Goal: Use online tool/utility: Utilize a website feature to perform a specific function

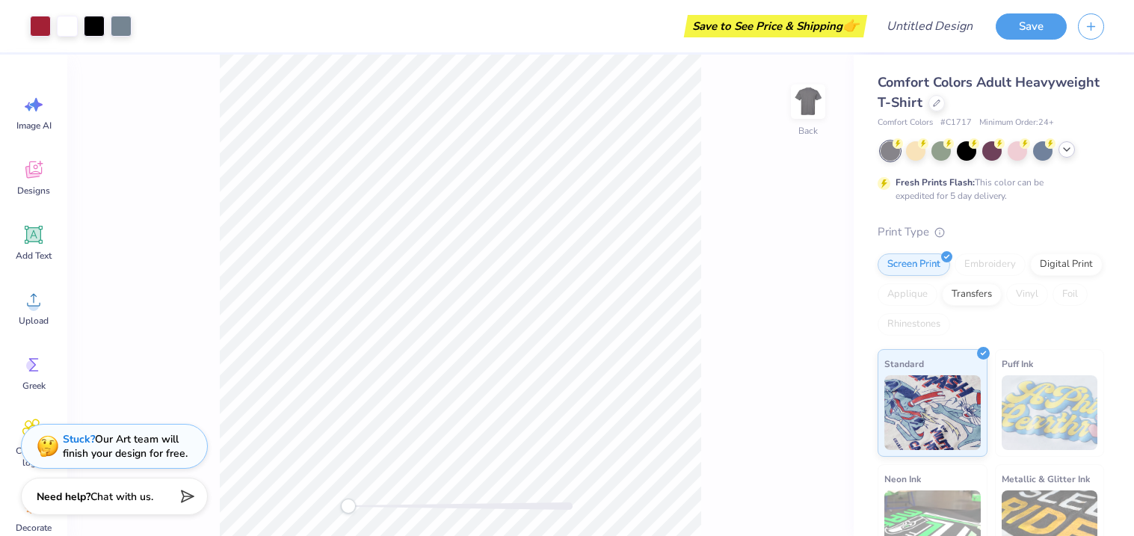
click at [1066, 156] on div at bounding box center [1066, 149] width 16 height 16
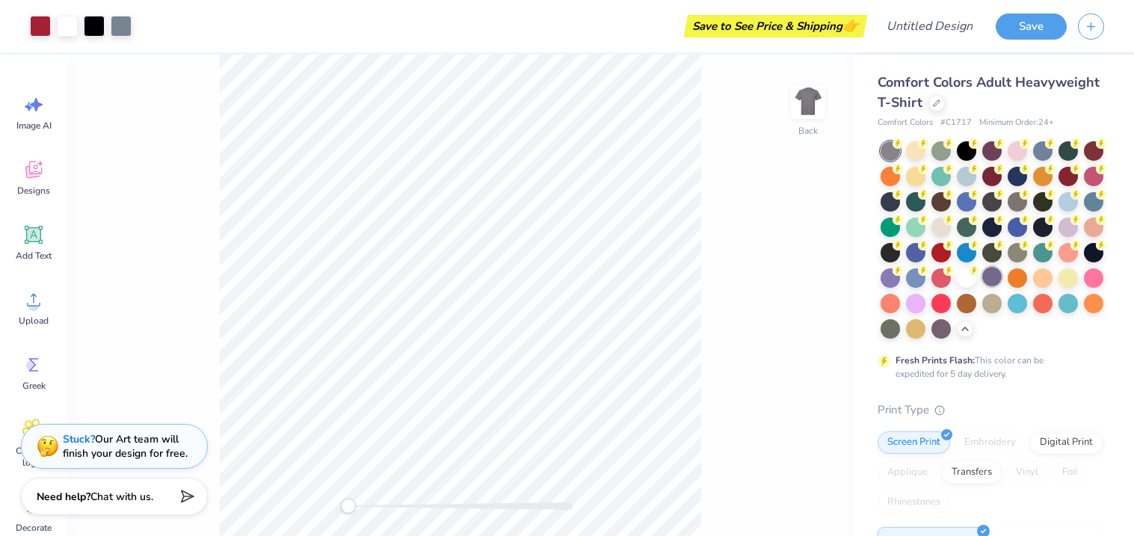
click at [986, 280] on div at bounding box center [991, 276] width 19 height 19
click at [1003, 321] on div at bounding box center [991, 239] width 223 height 197
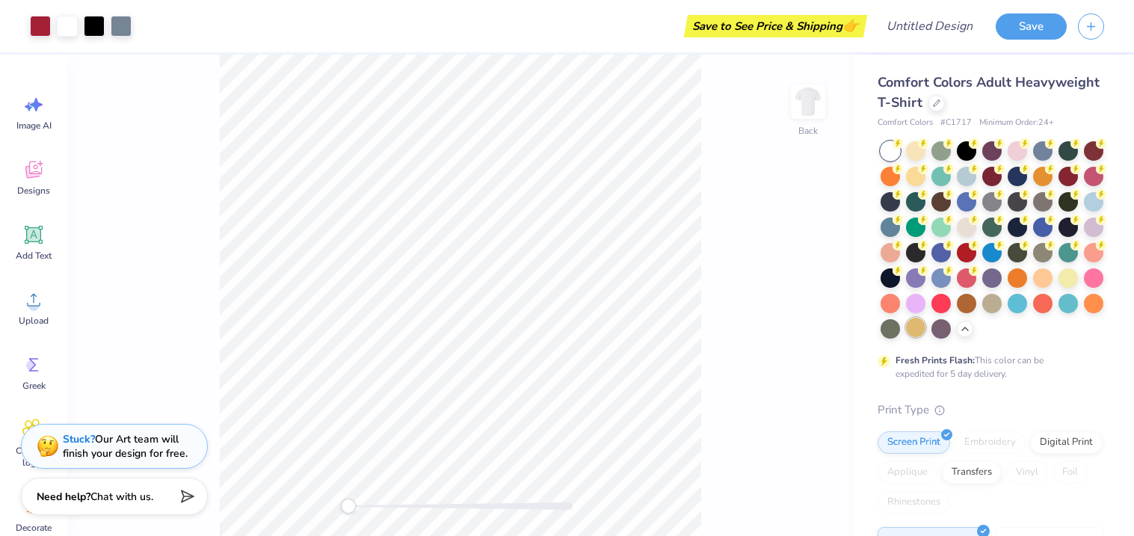
click at [915, 327] on div at bounding box center [915, 327] width 19 height 19
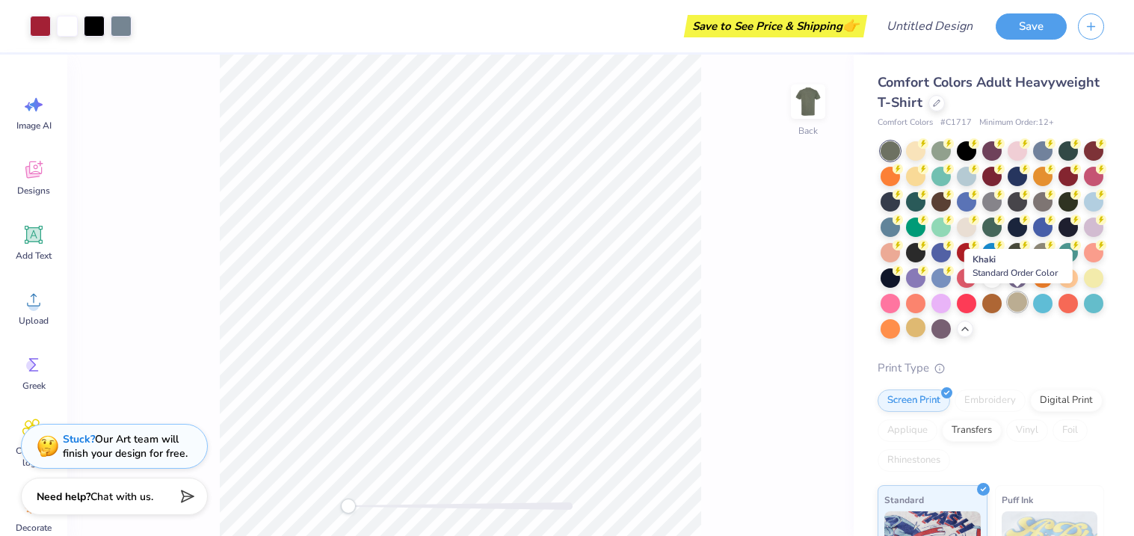
click at [1017, 307] on div at bounding box center [1016, 301] width 19 height 19
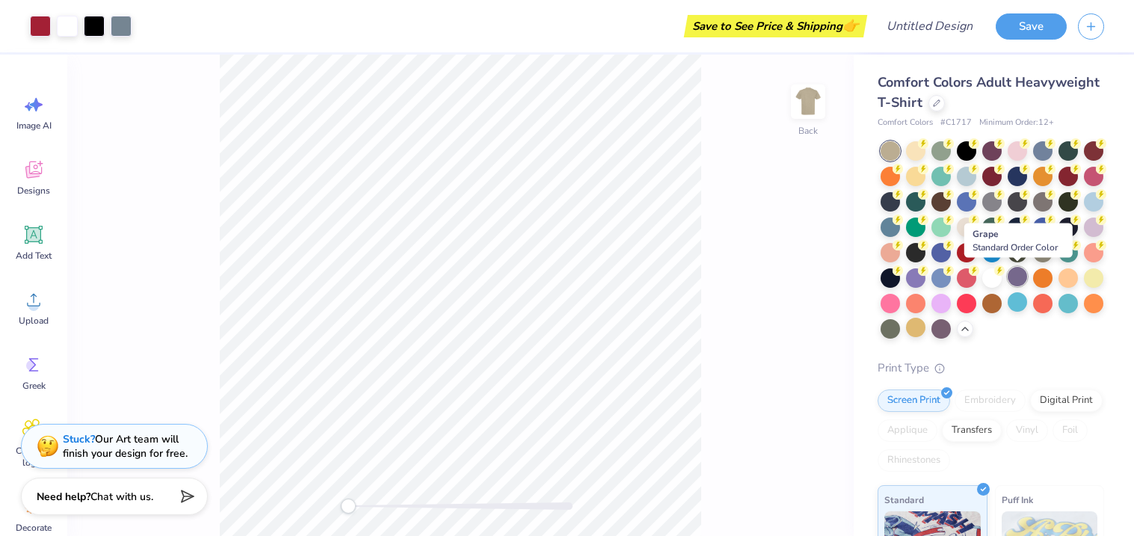
click at [1017, 277] on div at bounding box center [1016, 276] width 19 height 19
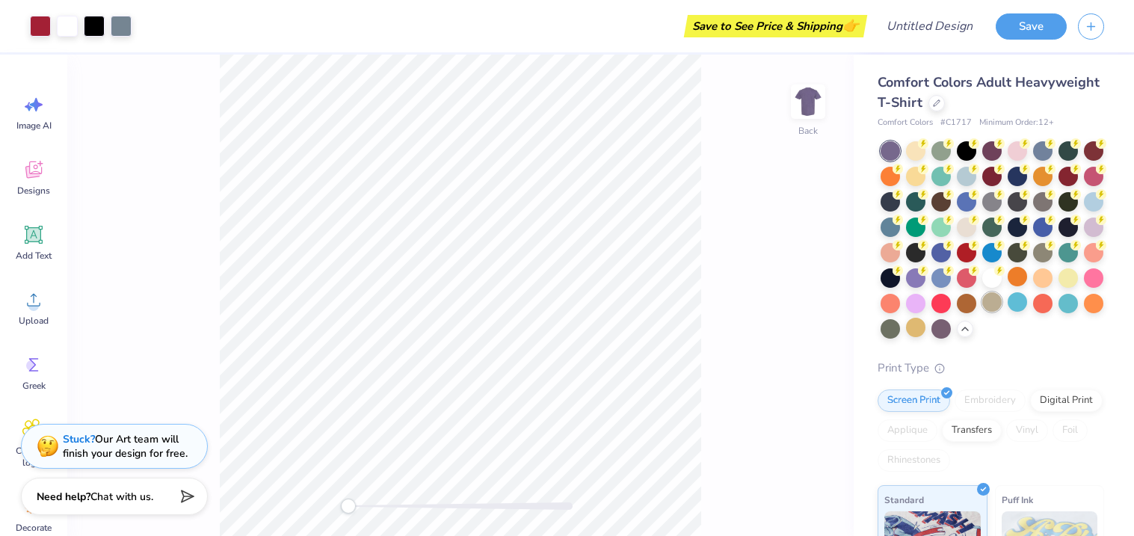
click at [993, 305] on div at bounding box center [991, 301] width 19 height 19
click at [914, 324] on div at bounding box center [915, 327] width 19 height 19
click at [41, 25] on div at bounding box center [40, 24] width 21 height 21
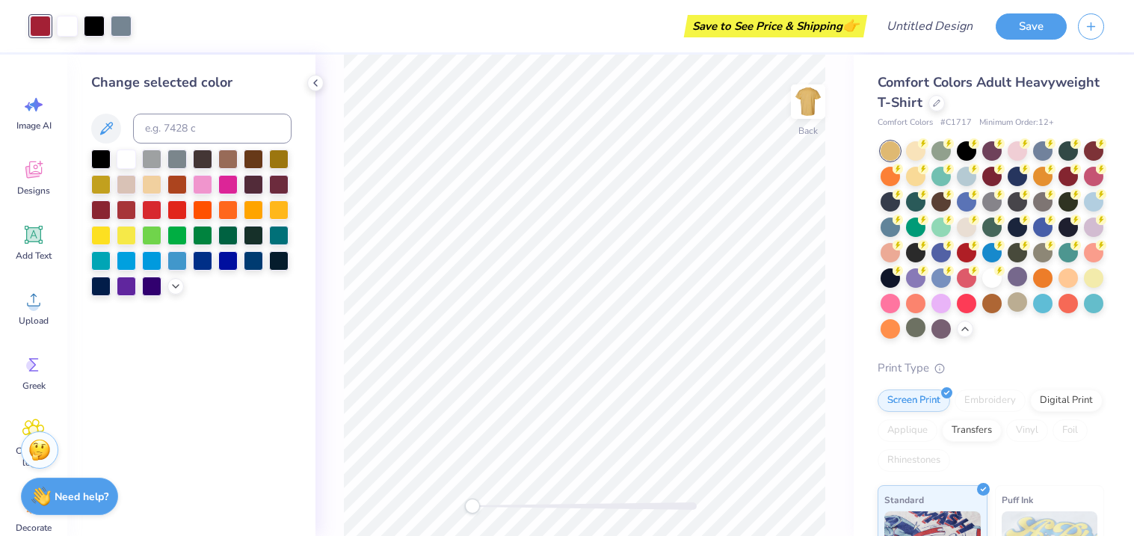
scroll to position [227, 0]
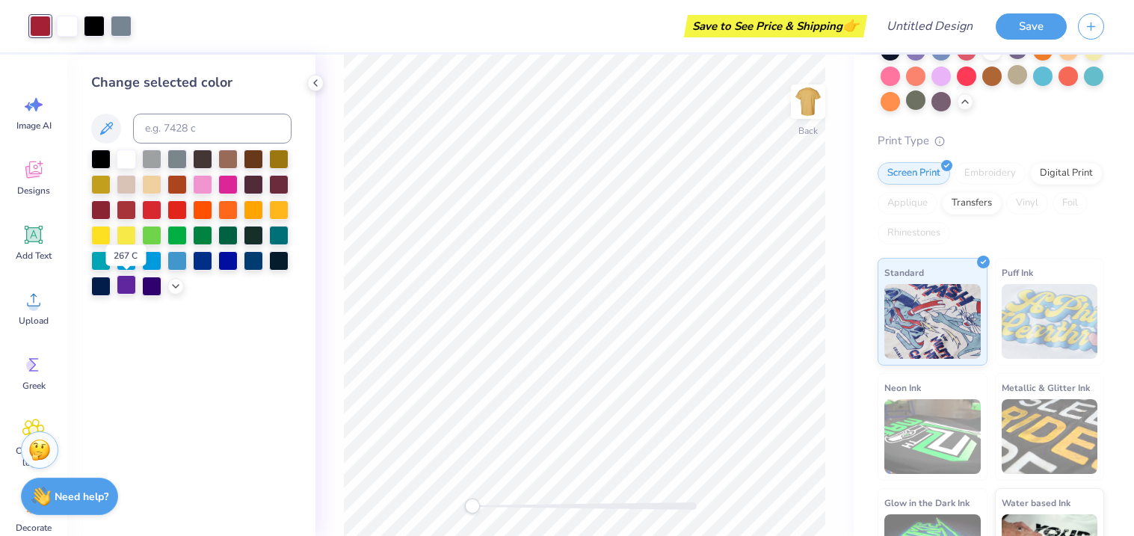
click at [120, 285] on div at bounding box center [126, 284] width 19 height 19
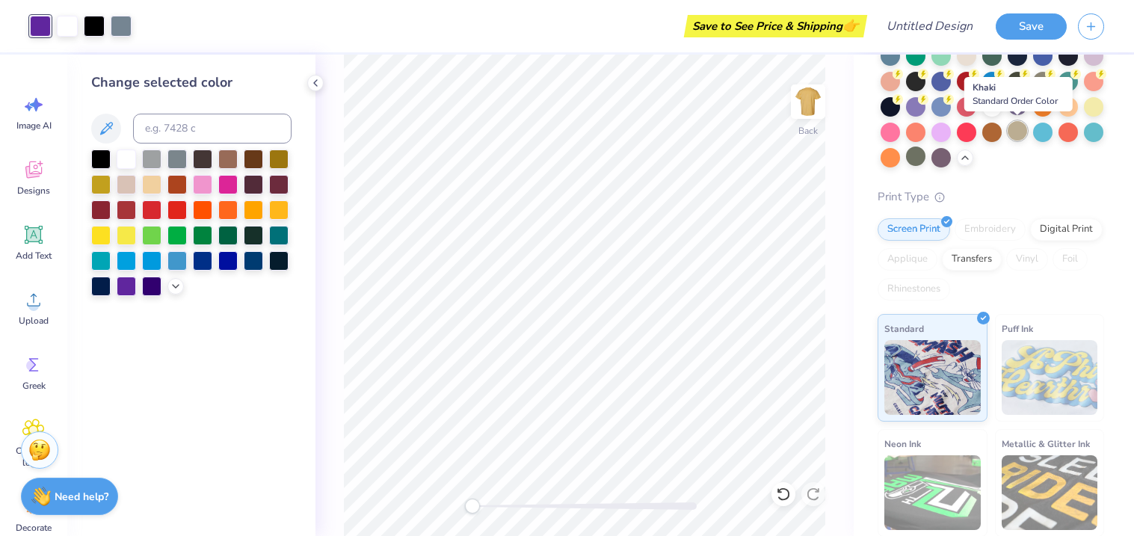
click at [1016, 129] on div at bounding box center [1016, 130] width 19 height 19
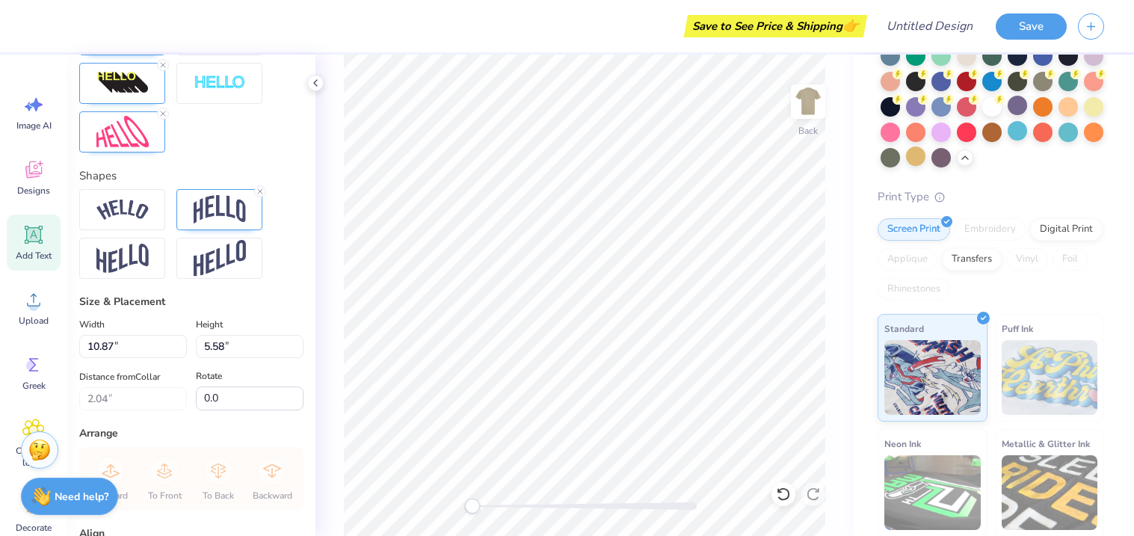
scroll to position [616, 0]
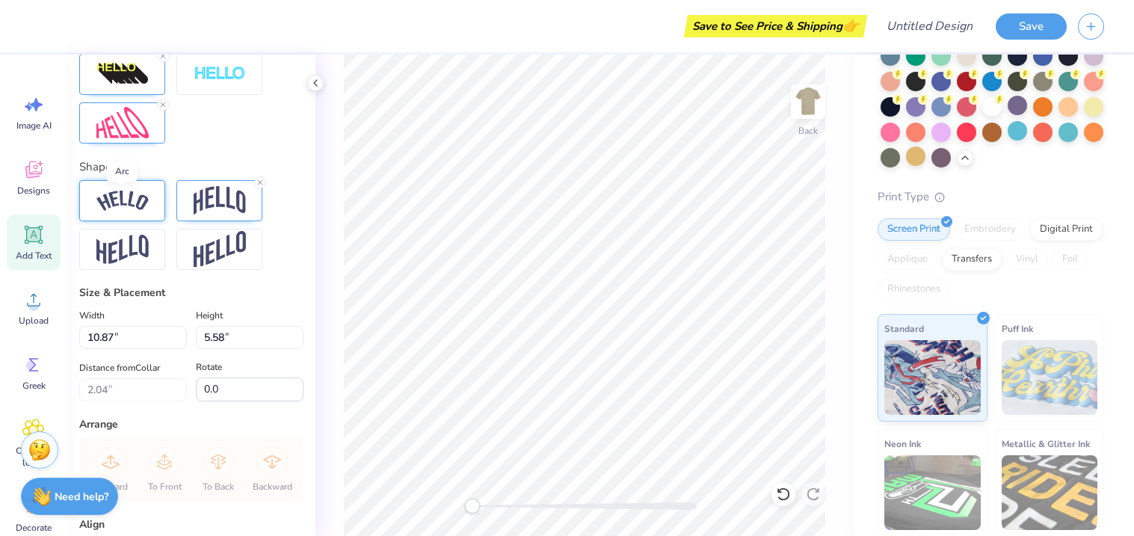
type textarea "Family Fest"
click at [130, 195] on img at bounding box center [122, 201] width 52 height 20
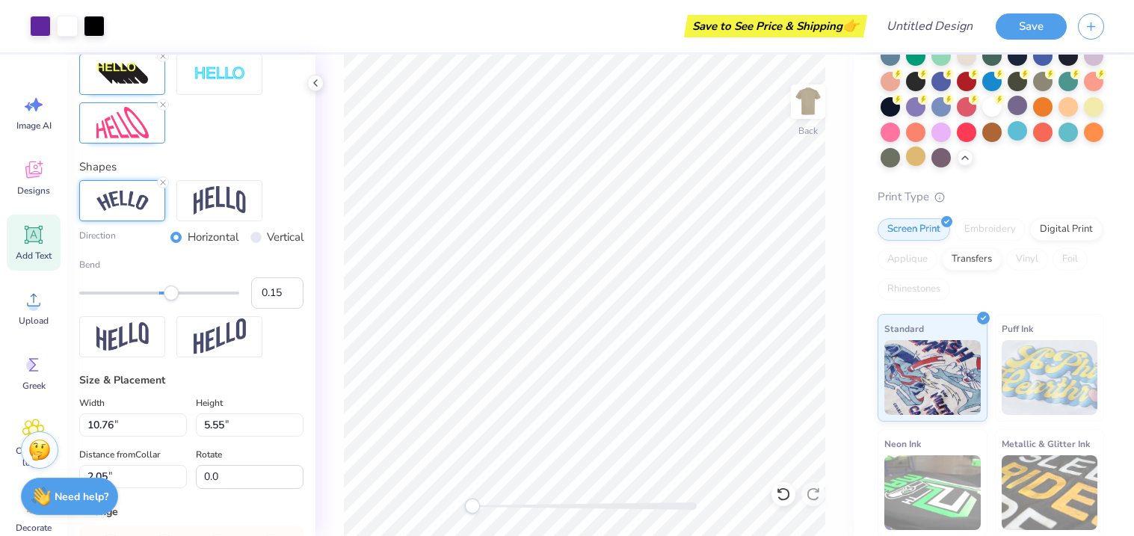
type input "10.76"
type input "5.55"
type input "2.05"
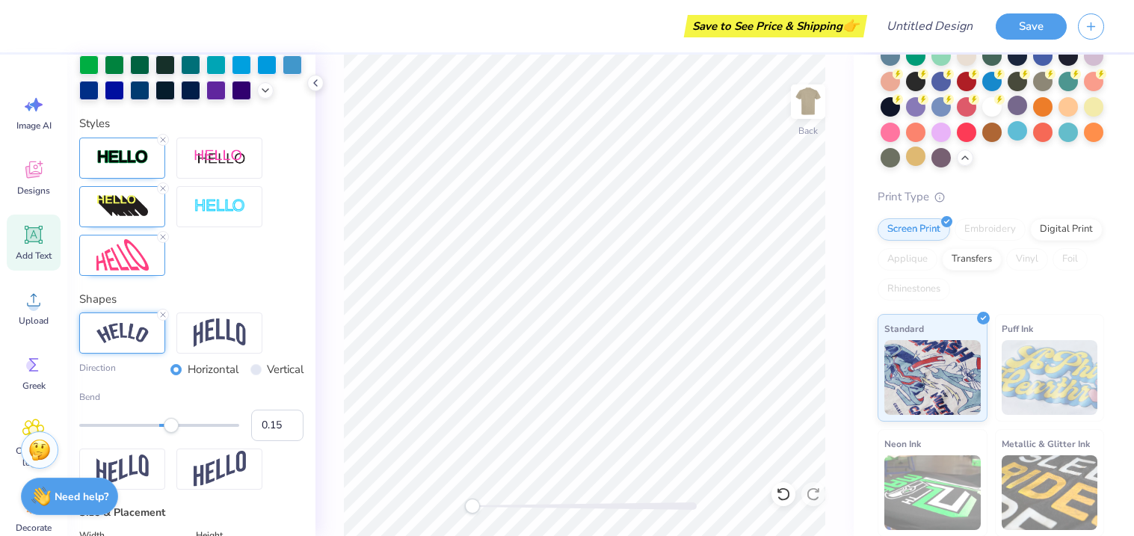
scroll to position [478, 0]
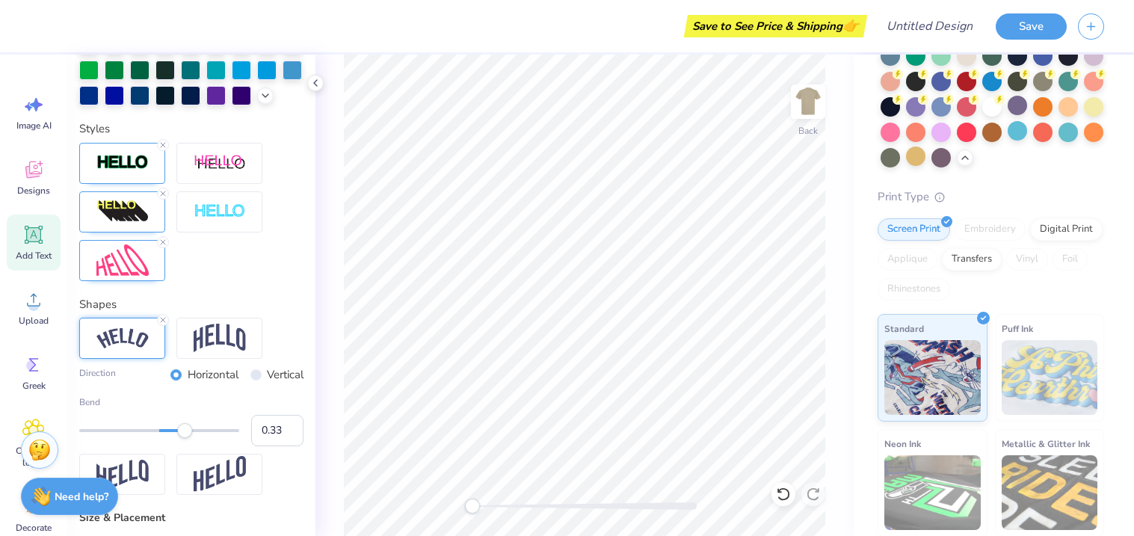
type input "0.34"
drag, startPoint x: 161, startPoint y: 424, endPoint x: 186, endPoint y: 428, distance: 24.9
click at [186, 428] on div at bounding box center [159, 430] width 160 height 15
type input "-0.14"
drag, startPoint x: 186, startPoint y: 428, endPoint x: 147, endPoint y: 424, distance: 39.1
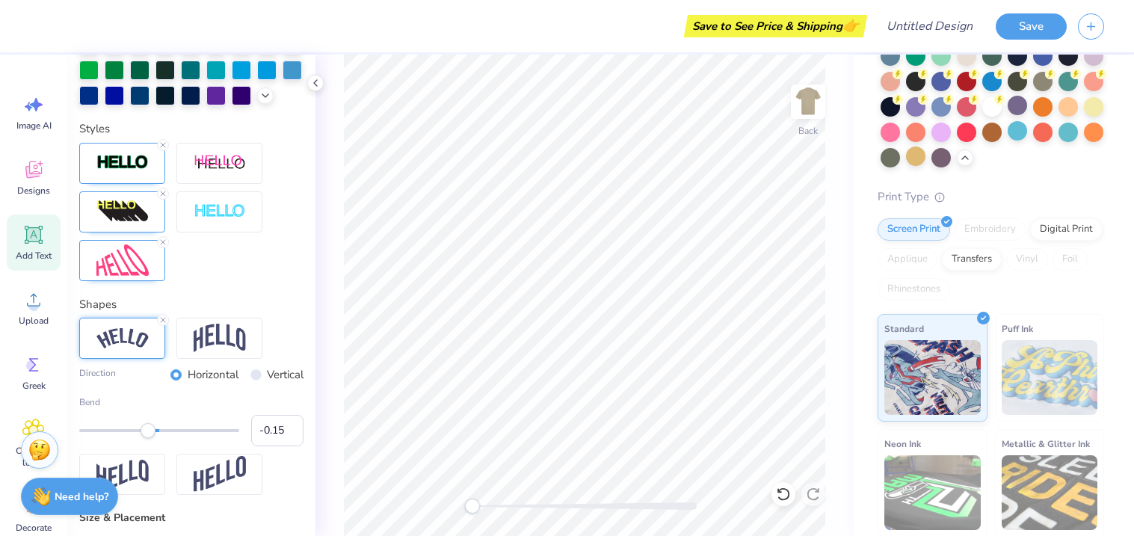
click at [147, 424] on div "Accessibility label" at bounding box center [147, 430] width 15 height 15
type input "0.03"
drag, startPoint x: 147, startPoint y: 425, endPoint x: 161, endPoint y: 430, distance: 14.9
click at [161, 430] on div "Accessibility label" at bounding box center [161, 430] width 15 height 15
type input "0.13"
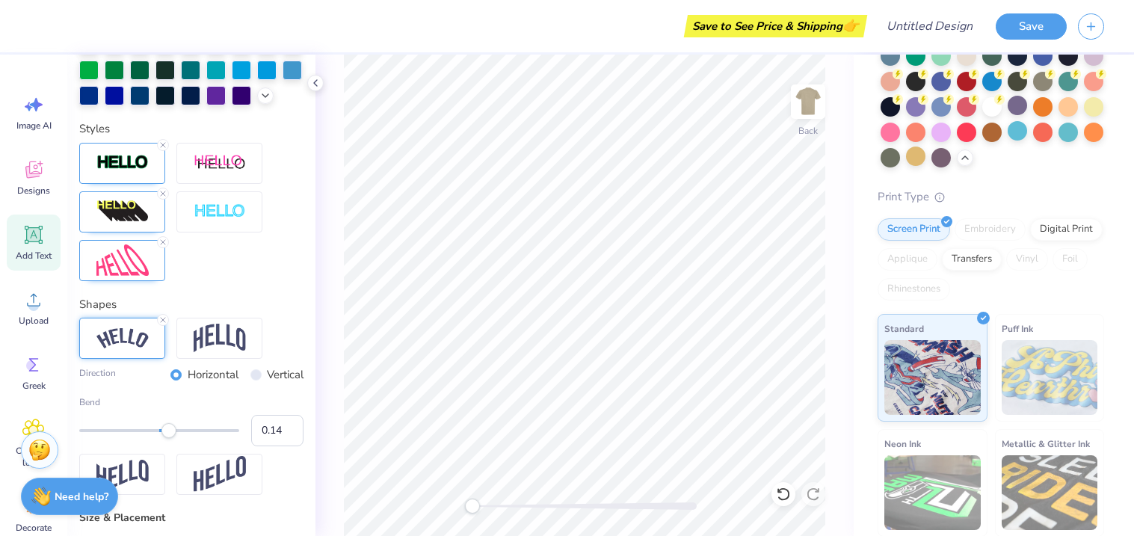
drag, startPoint x: 161, startPoint y: 430, endPoint x: 170, endPoint y: 432, distance: 9.2
click at [170, 432] on div "Accessibility label" at bounding box center [168, 430] width 15 height 15
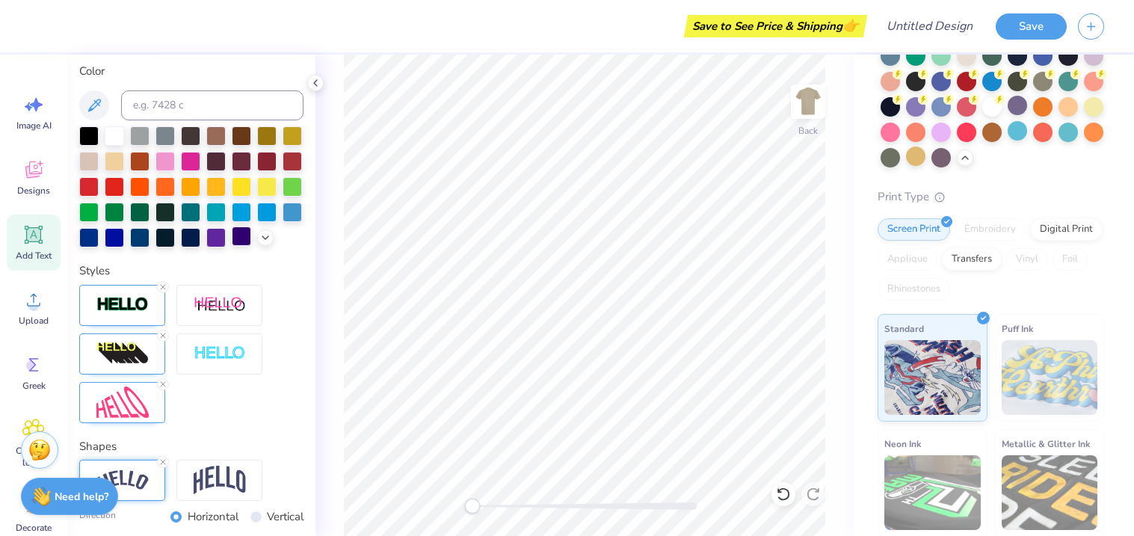
scroll to position [344, 0]
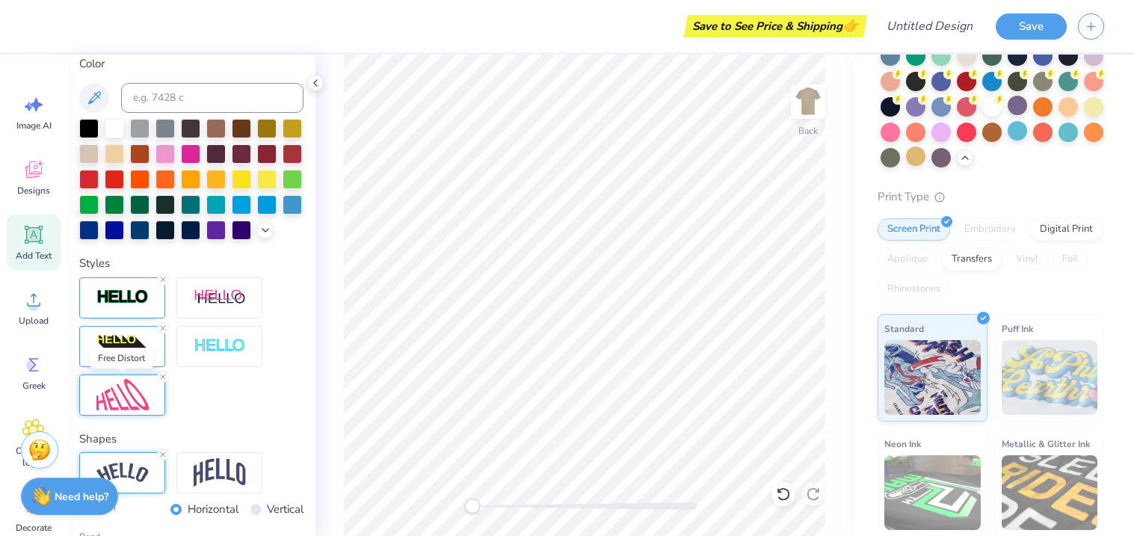
click at [117, 408] on img at bounding box center [122, 395] width 52 height 32
click at [117, 404] on img at bounding box center [122, 395] width 52 height 32
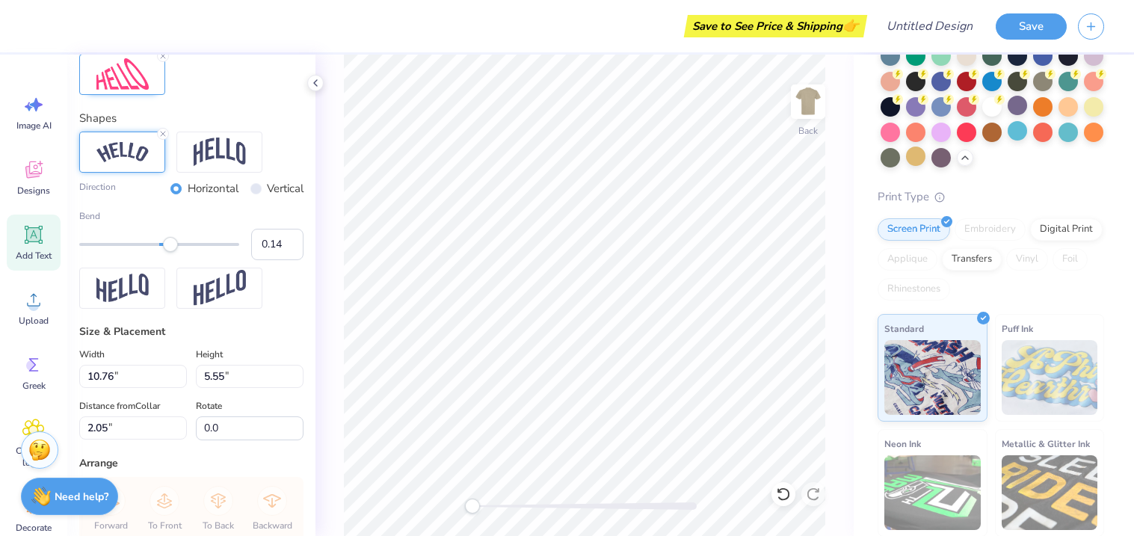
scroll to position [665, 0]
click at [223, 373] on input "5.55" at bounding box center [250, 375] width 108 height 23
click at [115, 374] on input "10.76" at bounding box center [133, 375] width 108 height 23
click at [114, 375] on input "10.76" at bounding box center [133, 375] width 108 height 23
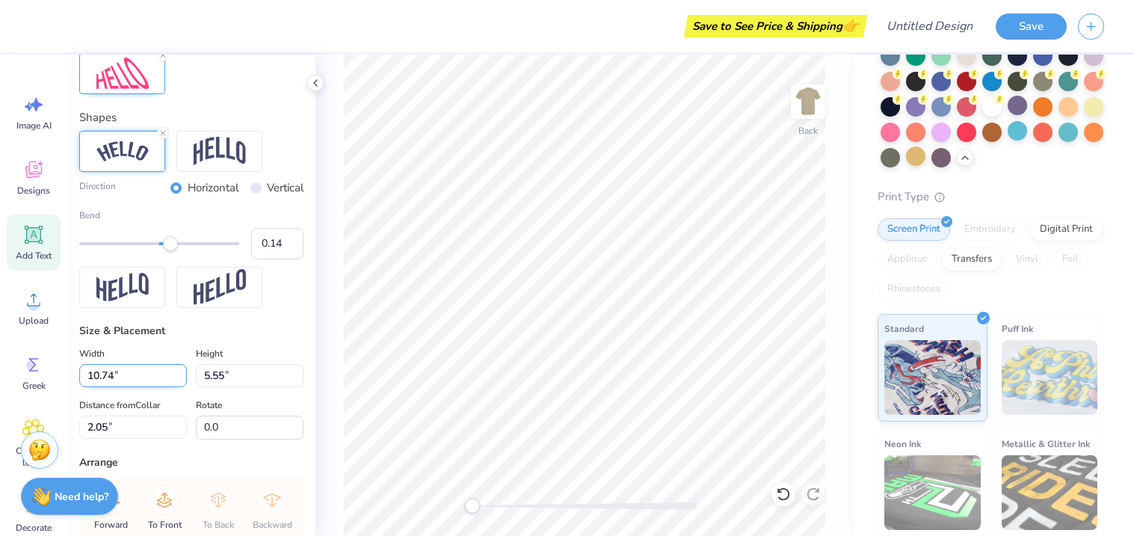
scroll to position [776, 0]
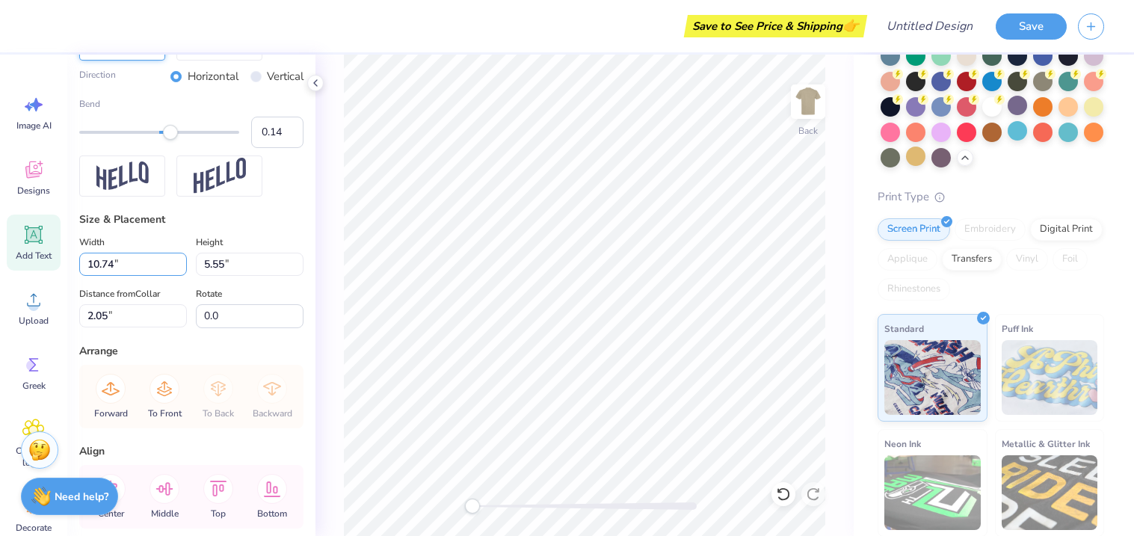
type input "10.74"
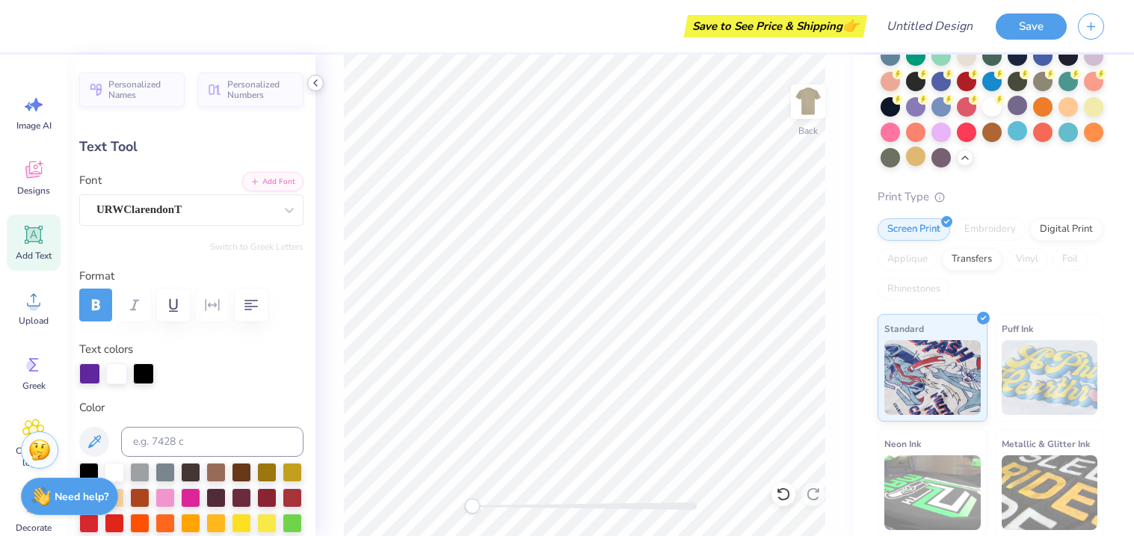
click at [318, 87] on icon at bounding box center [315, 83] width 12 height 12
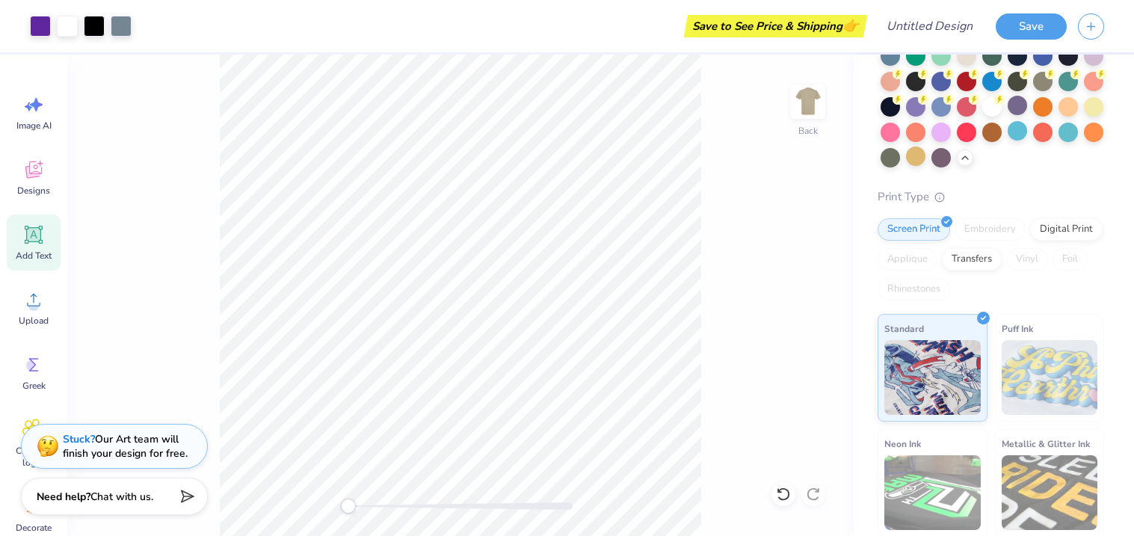
scroll to position [756, 0]
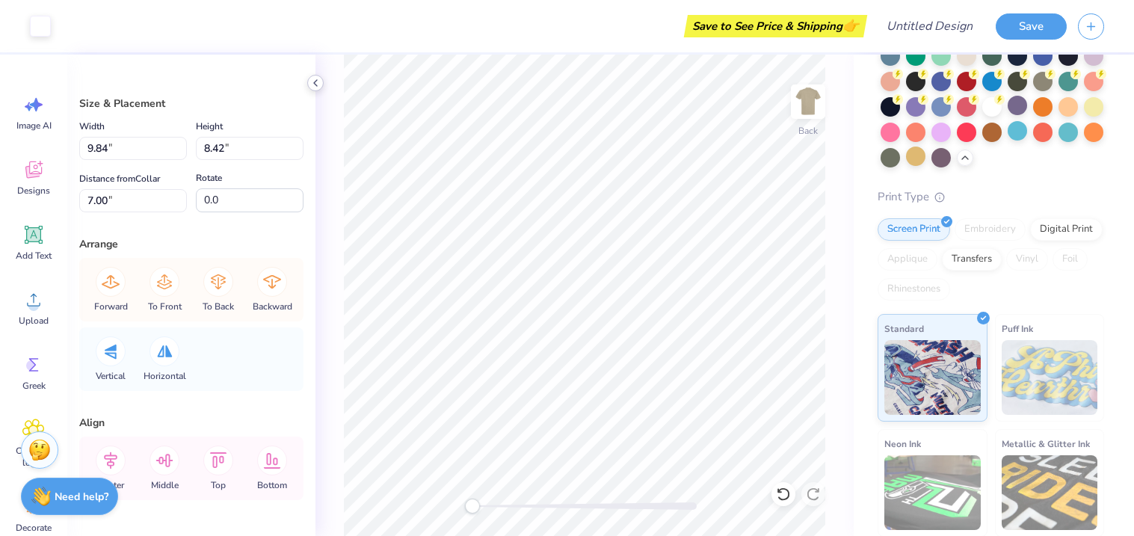
type input "9.11"
type input "8.25"
type input "5.56"
